Goal: Task Accomplishment & Management: Complete application form

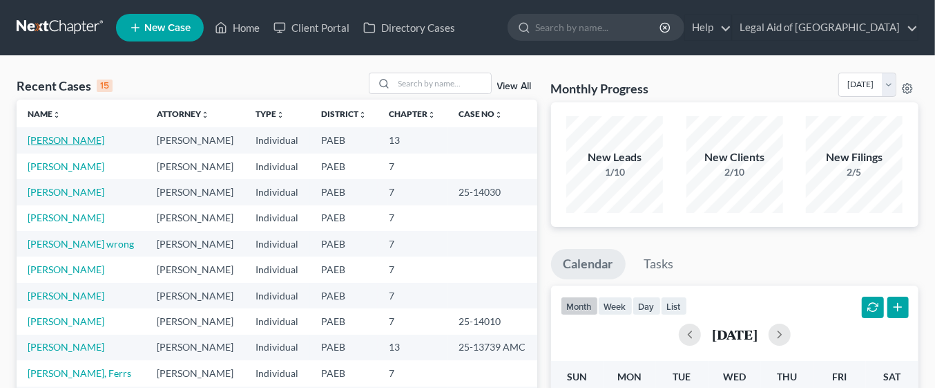
click at [74, 140] on link "[PERSON_NAME]" at bounding box center [66, 140] width 77 height 12
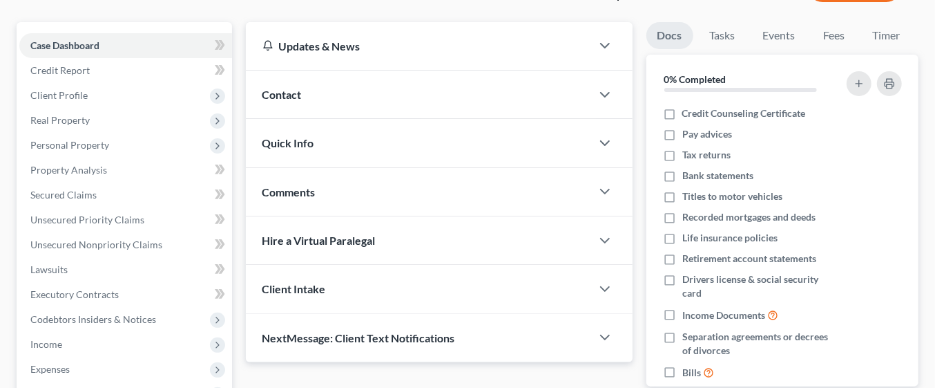
scroll to position [90, 0]
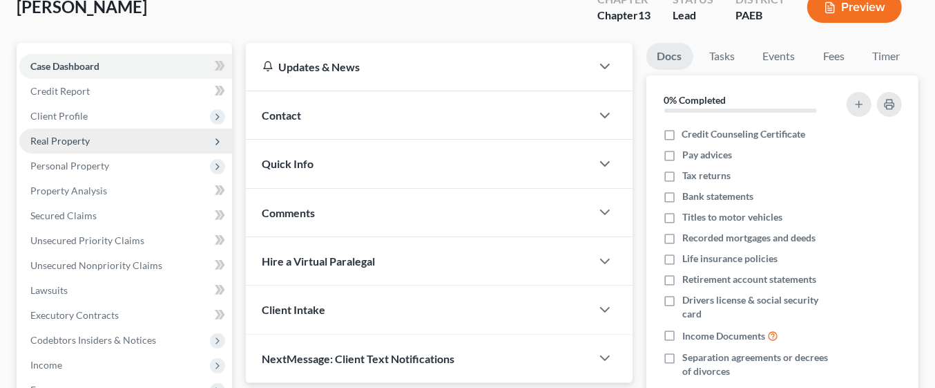
click at [104, 143] on span "Real Property" at bounding box center [125, 140] width 213 height 25
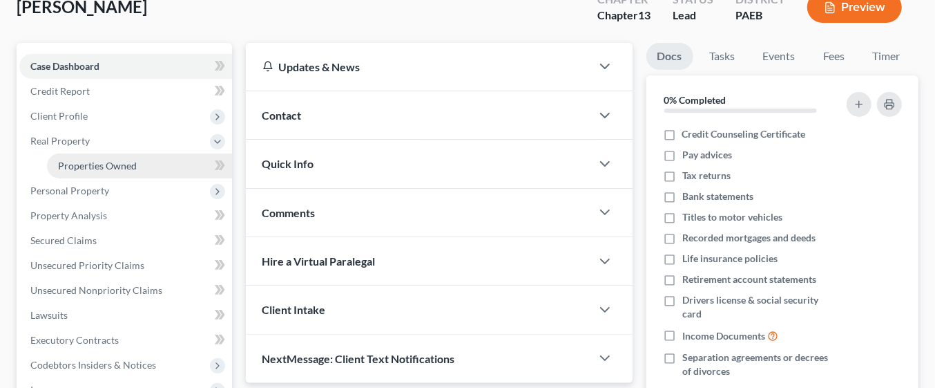
click at [142, 164] on link "Properties Owned" at bounding box center [139, 165] width 185 height 25
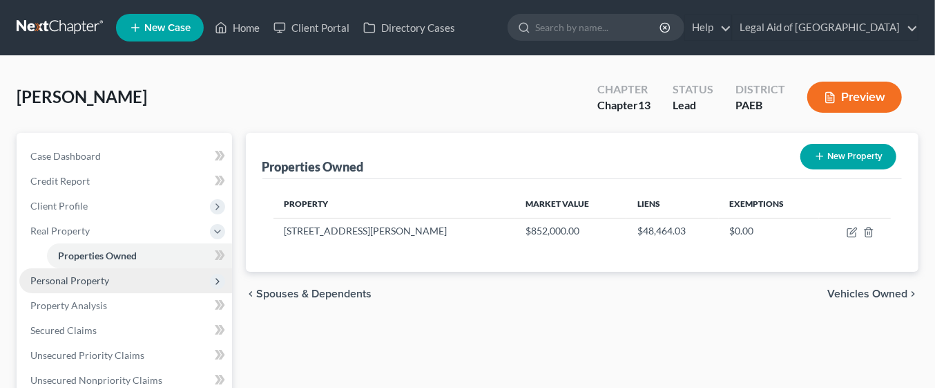
click at [45, 278] on span "Personal Property" at bounding box center [69, 280] width 79 height 12
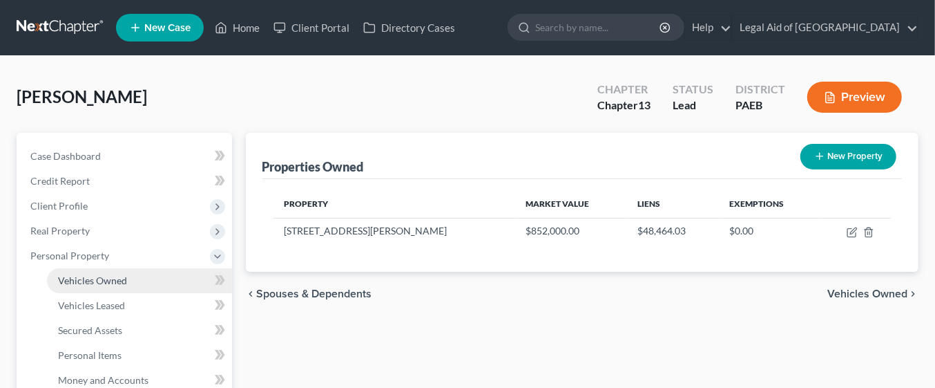
click at [75, 283] on span "Vehicles Owned" at bounding box center [92, 280] width 69 height 12
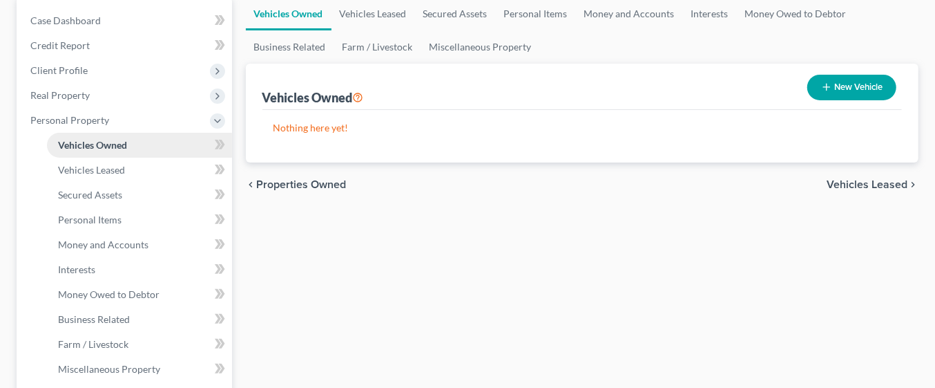
scroll to position [138, 0]
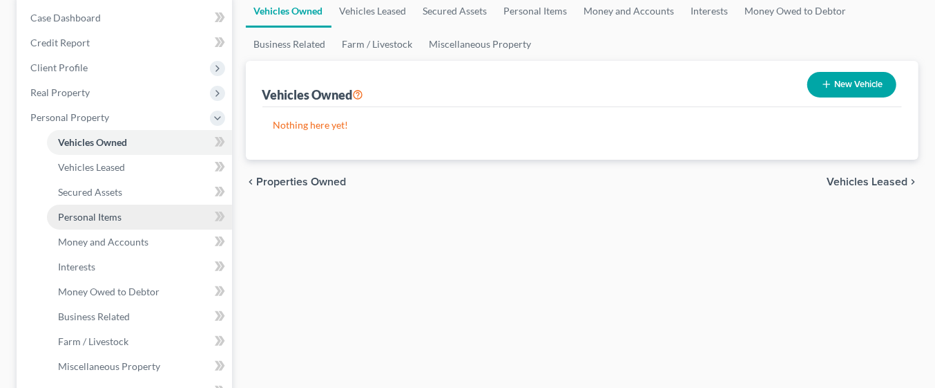
click at [140, 215] on link "Personal Items" at bounding box center [139, 216] width 185 height 25
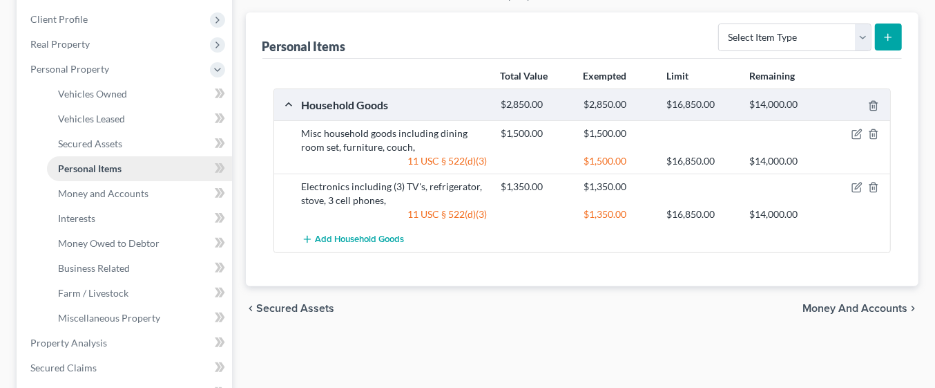
scroll to position [189, 0]
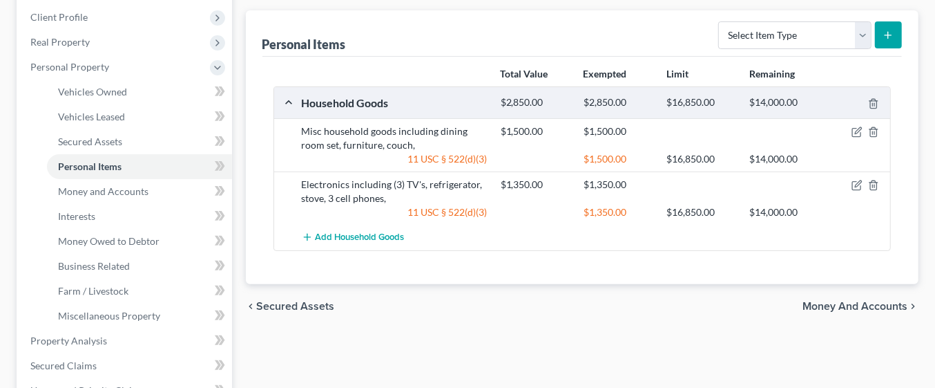
click at [850, 307] on span "Money and Accounts" at bounding box center [855, 306] width 105 height 11
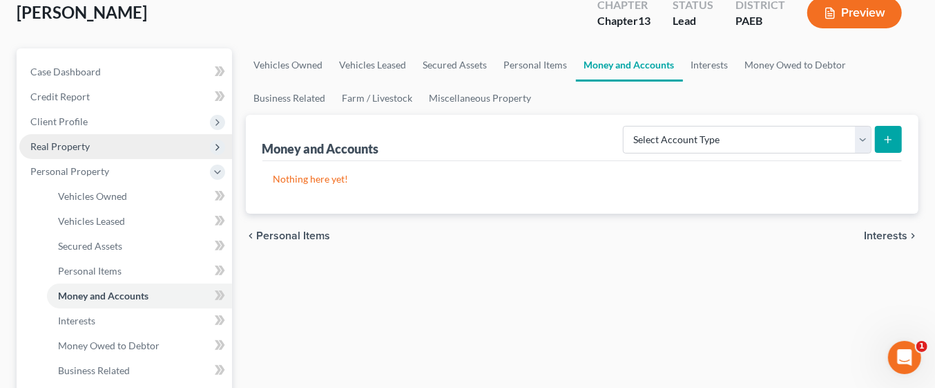
click at [49, 149] on span "Real Property" at bounding box center [59, 146] width 59 height 12
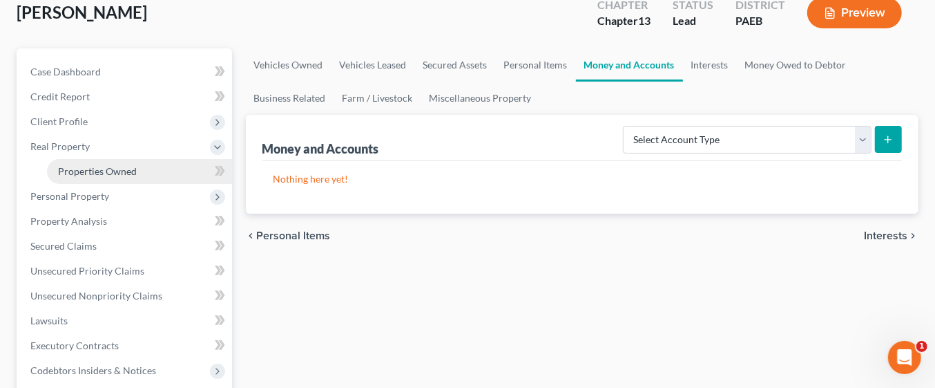
click at [95, 173] on span "Properties Owned" at bounding box center [97, 171] width 79 height 12
